Goal: Contribute content: Contribute content

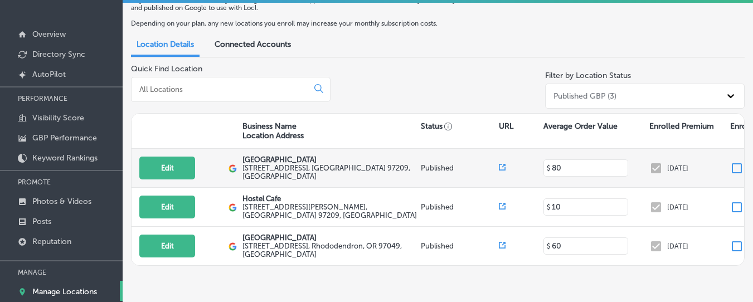
scroll to position [61, 0]
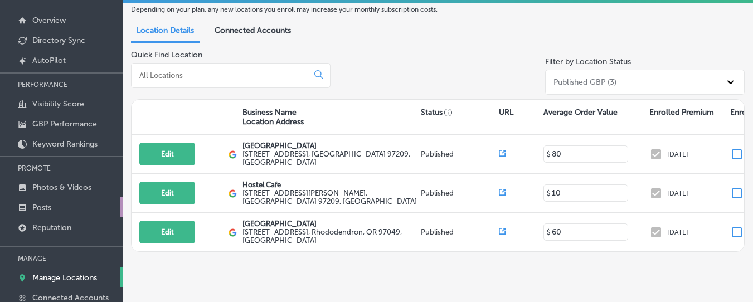
click at [43, 204] on p "Posts" at bounding box center [41, 207] width 19 height 9
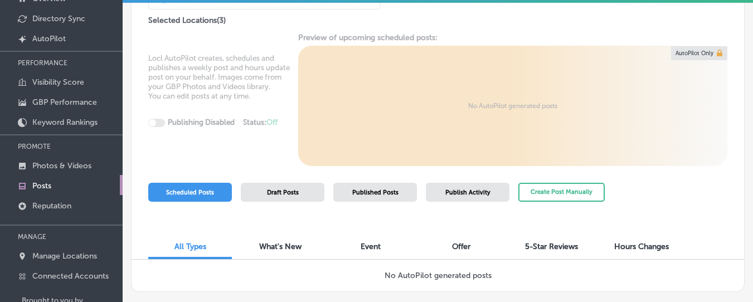
scroll to position [131, 0]
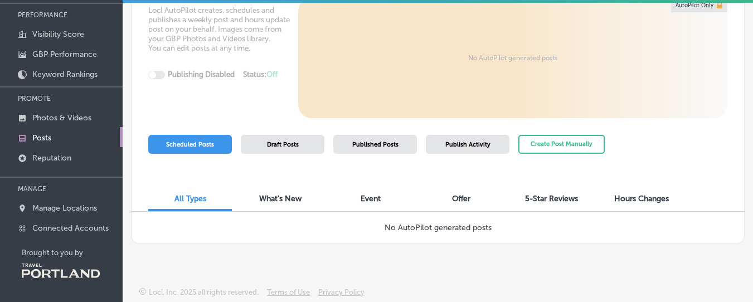
click at [283, 145] on span "Draft Posts" at bounding box center [283, 144] width 32 height 7
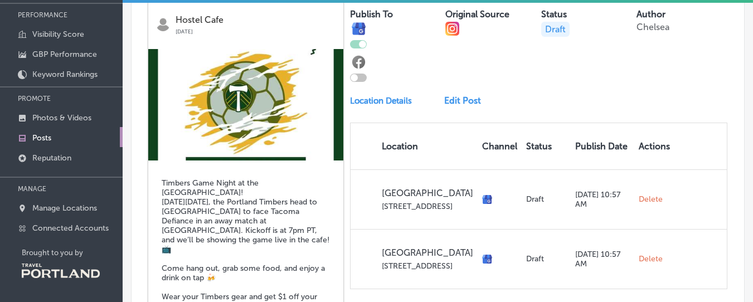
scroll to position [464, 0]
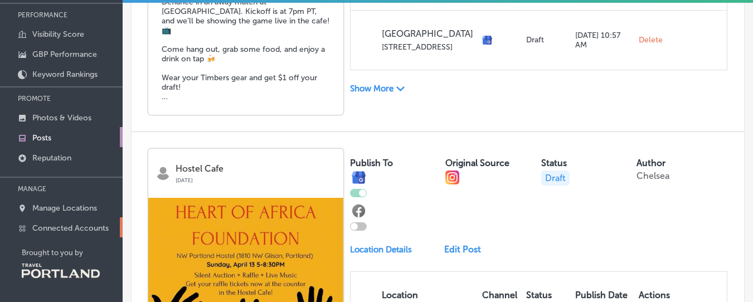
click at [73, 226] on p "Connected Accounts" at bounding box center [70, 227] width 76 height 9
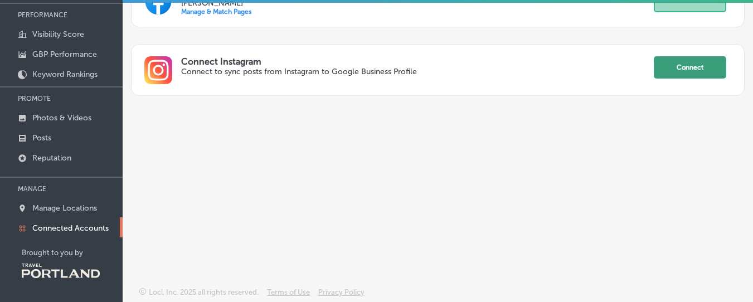
click at [691, 69] on button "Connect" at bounding box center [690, 67] width 72 height 22
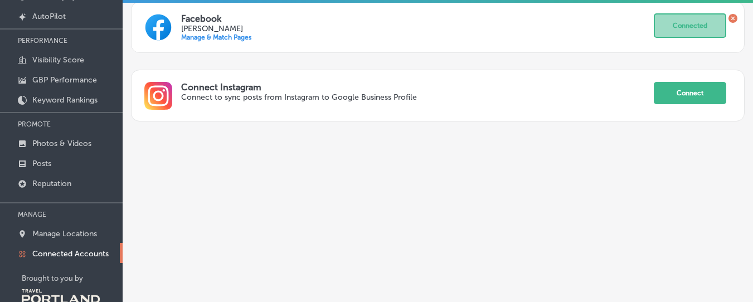
scroll to position [106, 0]
click at [42, 163] on p "Posts" at bounding box center [41, 162] width 19 height 9
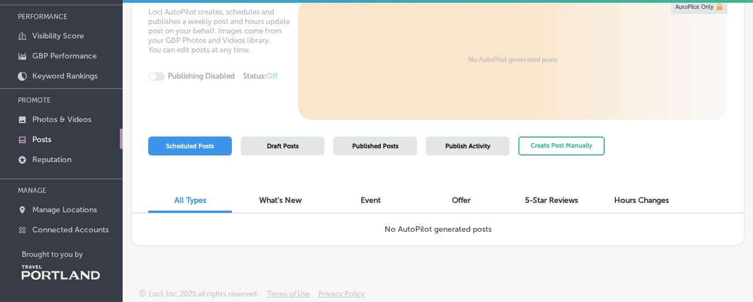
scroll to position [131, 0]
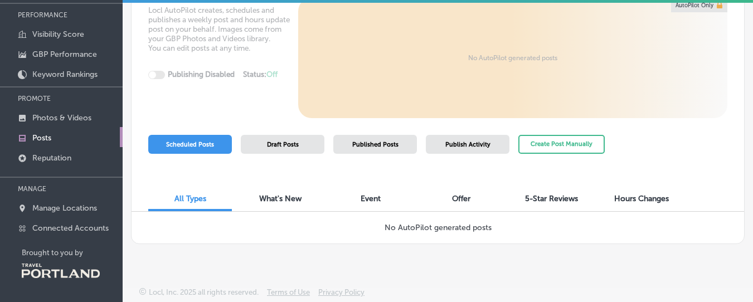
click at [288, 141] on span "Draft Posts" at bounding box center [283, 144] width 32 height 7
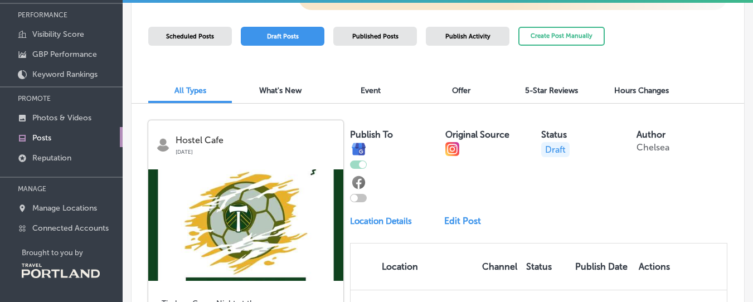
scroll to position [106, 0]
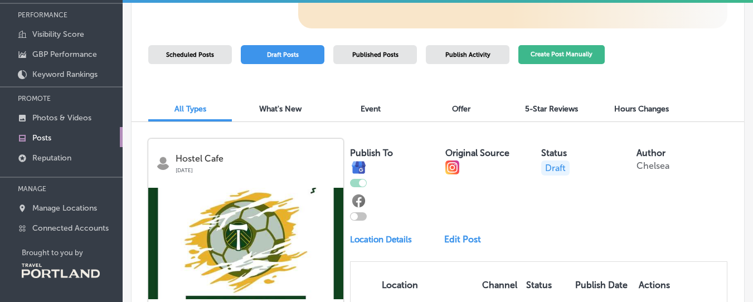
click at [561, 61] on button "Create Post Manually" at bounding box center [561, 55] width 86 height 20
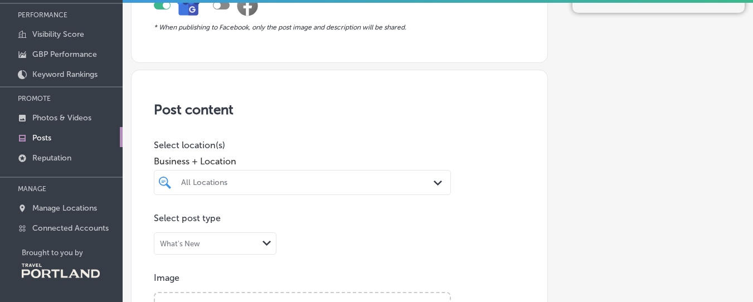
click at [279, 183] on div "All Locations" at bounding box center [308, 182] width 254 height 9
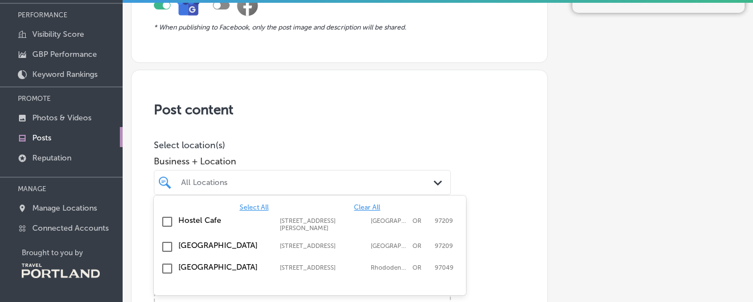
click at [165, 243] on input "checkbox" at bounding box center [166, 246] width 13 height 13
click at [167, 250] on input "checkbox" at bounding box center [166, 243] width 13 height 13
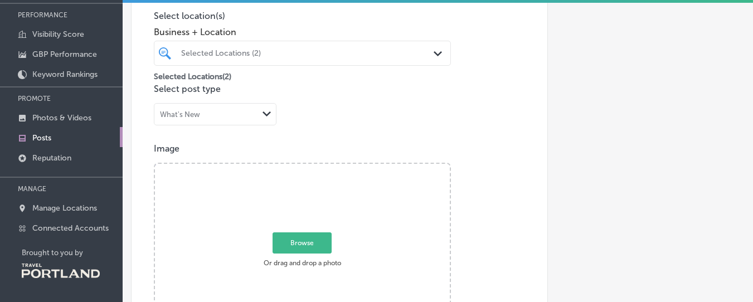
scroll to position [211, 0]
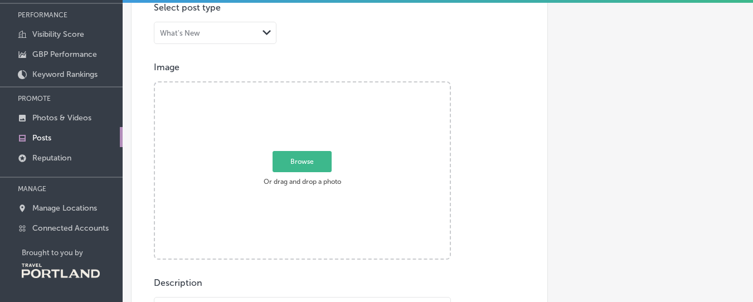
click at [245, 28] on div "What's New" at bounding box center [206, 32] width 104 height 11
click at [201, 74] on div "Event" at bounding box center [214, 71] width 121 height 17
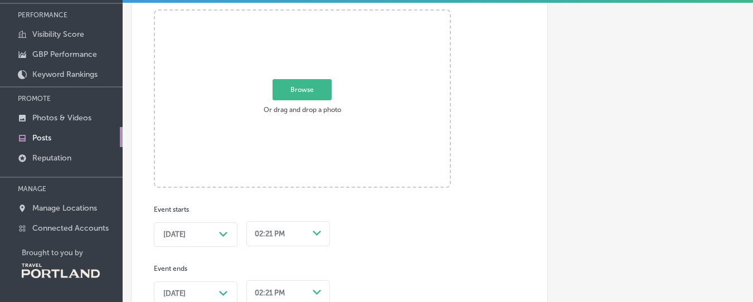
scroll to position [413, 0]
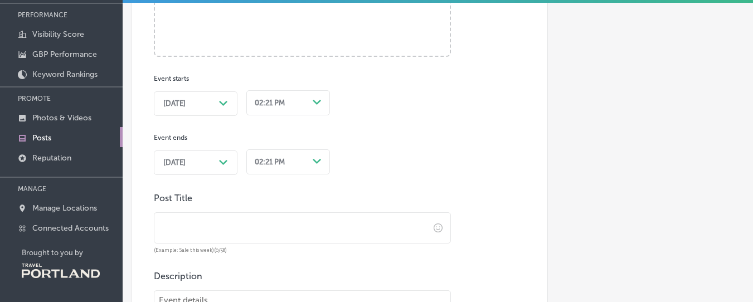
click at [186, 104] on span "[DATE]" at bounding box center [174, 103] width 22 height 9
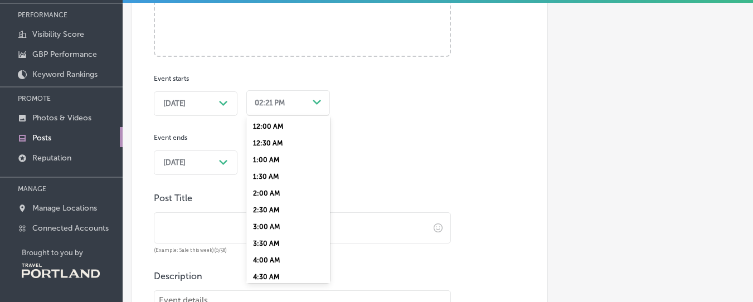
click at [277, 97] on div "02:21 PM" at bounding box center [279, 102] width 58 height 15
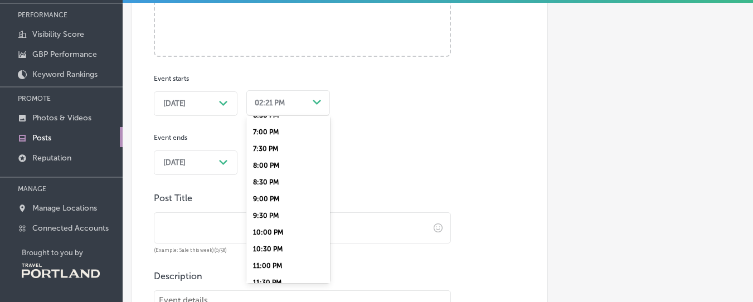
scroll to position [630, 0]
click at [275, 143] on div "7:30 PM" at bounding box center [288, 148] width 84 height 17
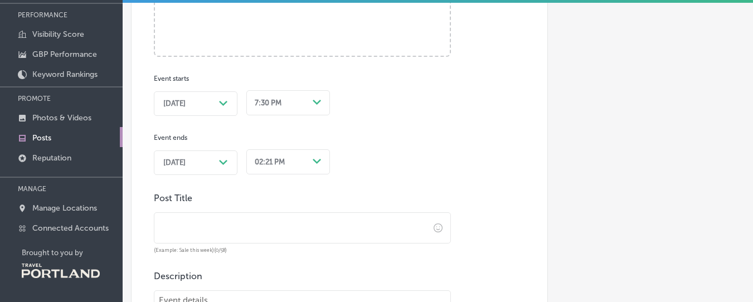
click at [393, 136] on div "Event starts [DATE] Path Created with Sketch. 7:30 PM Path Created with Sketch.…" at bounding box center [302, 116] width 297 height 118
click at [275, 159] on div "02:21 PM Path Created with Sketch." at bounding box center [288, 160] width 84 height 29
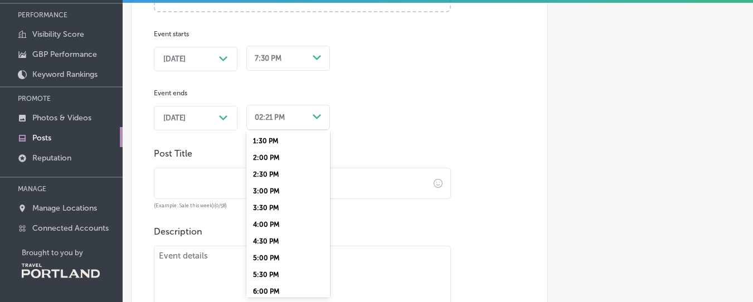
scroll to position [640, 0]
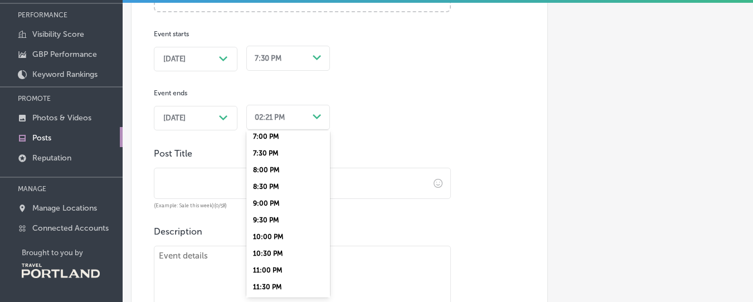
click at [275, 220] on div "9:30 PM" at bounding box center [288, 220] width 84 height 17
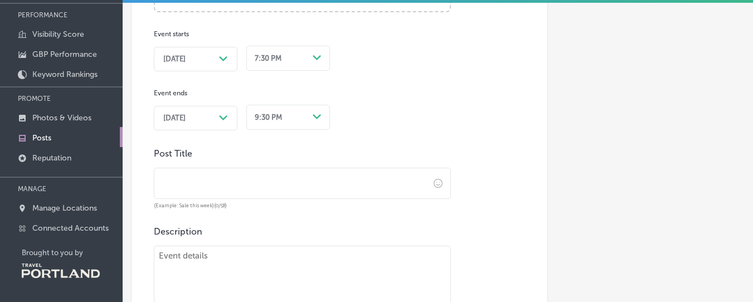
click at [275, 180] on input "text" at bounding box center [291, 183] width 275 height 31
paste input "🌲 Timbers Game at [GEOGRAPHIC_DATA] – [DATE]!"
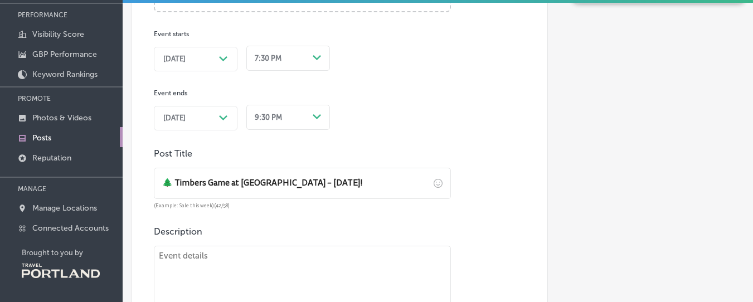
drag, startPoint x: 281, startPoint y: 179, endPoint x: 343, endPoint y: 181, distance: 61.9
click at [281, 179] on input "🌲 Timbers Game at [GEOGRAPHIC_DATA] – [DATE]!" at bounding box center [291, 183] width 275 height 31
type input "🌲 Timbers Game at [GEOGRAPHIC_DATA] – [DATE]!"
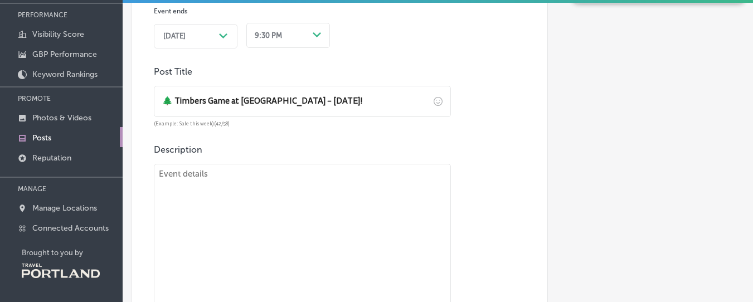
scroll to position [542, 0]
click at [211, 198] on textarea at bounding box center [302, 240] width 297 height 156
paste textarea "⚽️ Timbers are back on the screen at [GEOGRAPHIC_DATA]! Join us [DATE], [DATE],…"
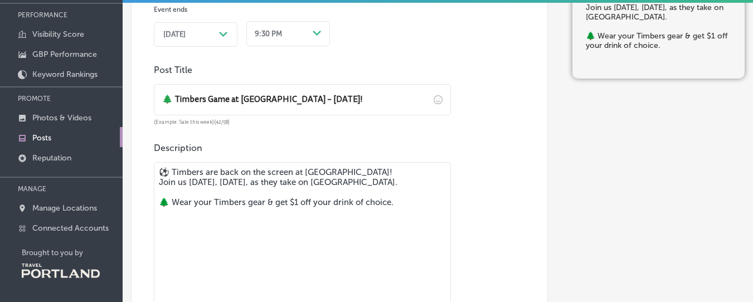
click at [160, 185] on textarea "⚽️ Timbers are back on the screen at [GEOGRAPHIC_DATA]! Join us [DATE], [DATE],…" at bounding box center [302, 240] width 297 height 156
click at [313, 186] on textarea "⚽️ Timbers are back on the screen at [GEOGRAPHIC_DATA]! Join us [DATE], [DATE],…" at bounding box center [302, 240] width 297 height 156
click at [160, 211] on textarea "⚽️ Timbers are back on the screen at [GEOGRAPHIC_DATA]! Join us [DATE], [DATE],…" at bounding box center [302, 240] width 297 height 156
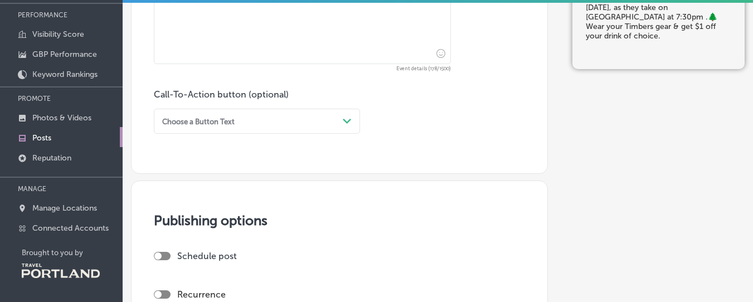
scroll to position [793, 0]
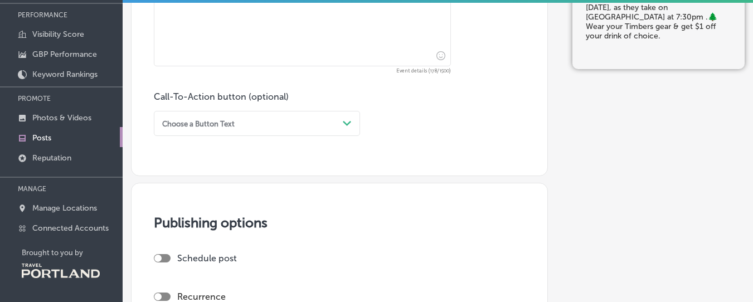
type textarea "⚽️ Timbers are back on the screen at [GEOGRAPHIC_DATA]! Join us [DATE], [DATE],…"
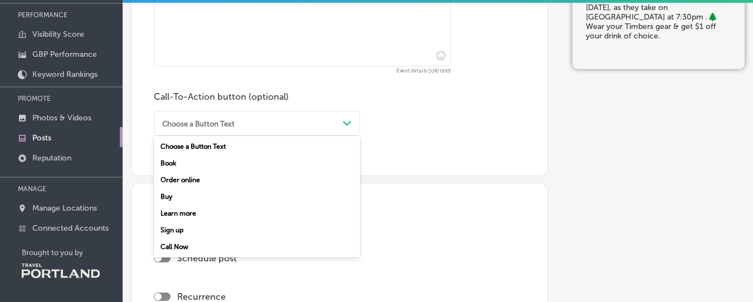
click at [201, 111] on div "Choose a Button Text Path Created with Sketch." at bounding box center [257, 123] width 206 height 25
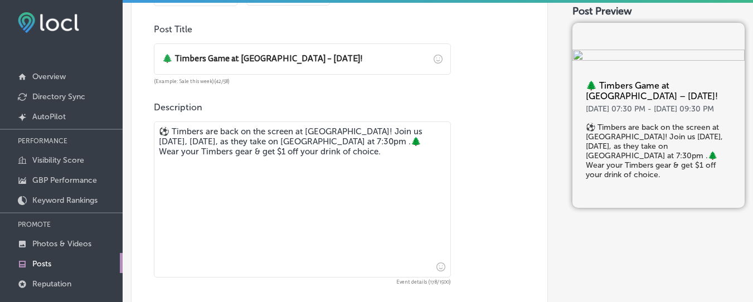
scroll to position [706, 0]
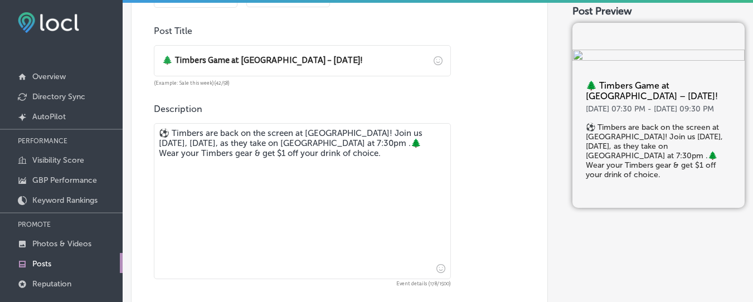
click at [364, 58] on input "🌲 Timbers Game at [GEOGRAPHIC_DATA] – [DATE]!" at bounding box center [291, 61] width 275 height 31
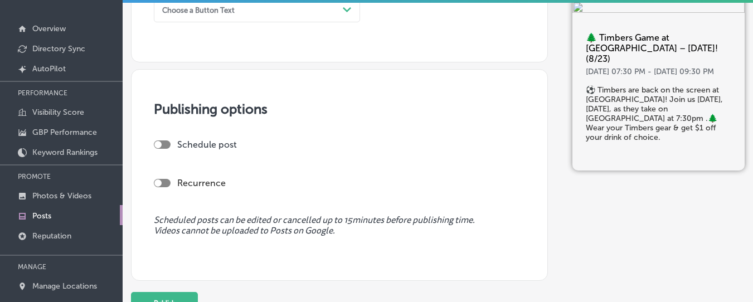
scroll to position [131, 0]
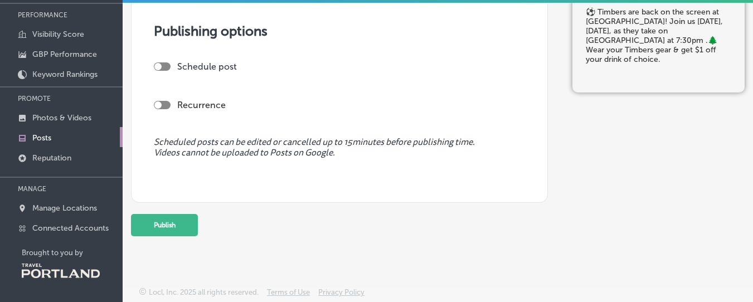
type input "🌲 Timbers Game at [GEOGRAPHIC_DATA] – [DATE]! (8/23)"
click at [157, 67] on div at bounding box center [157, 66] width 7 height 7
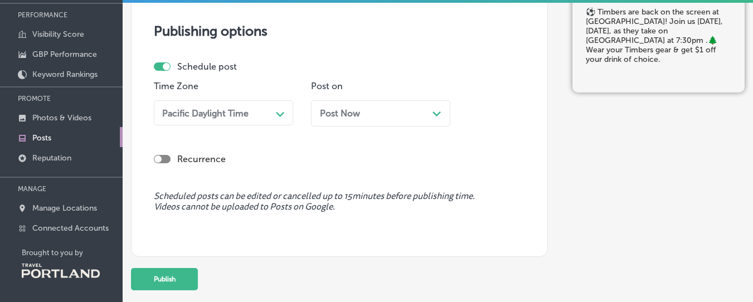
click at [165, 67] on div at bounding box center [166, 66] width 7 height 7
checkbox input "false"
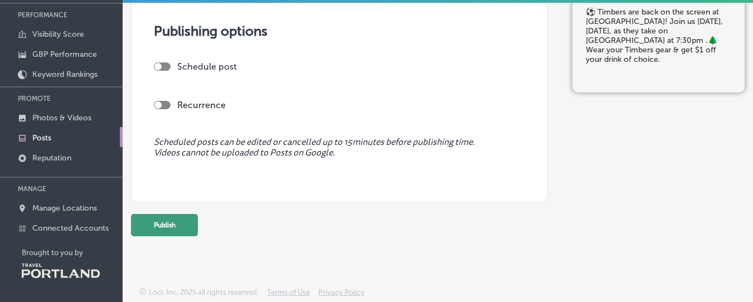
click at [172, 229] on button "Publish" at bounding box center [164, 225] width 67 height 22
